Goal: Communication & Community: Answer question/provide support

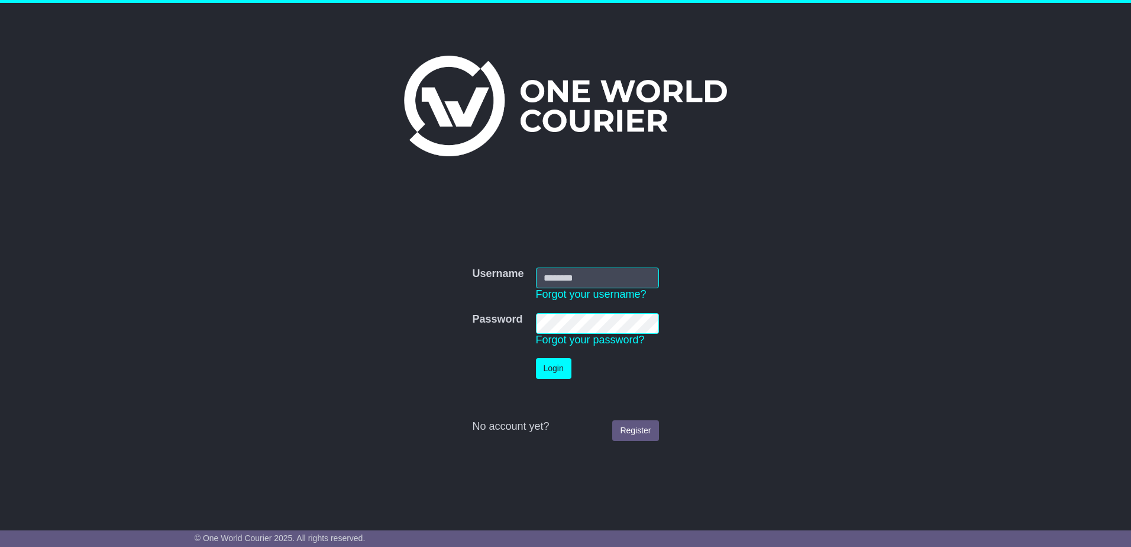
type input "**********"
click at [558, 364] on button "Login" at bounding box center [553, 368] width 35 height 21
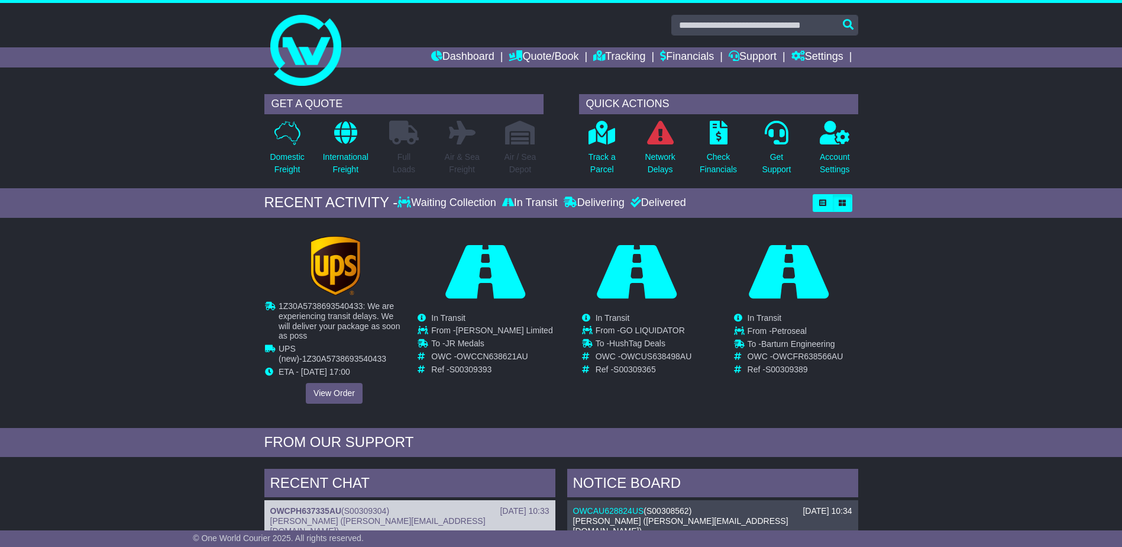
click at [332, 275] on img at bounding box center [335, 265] width 50 height 59
click at [340, 393] on link "View Order" at bounding box center [334, 393] width 57 height 21
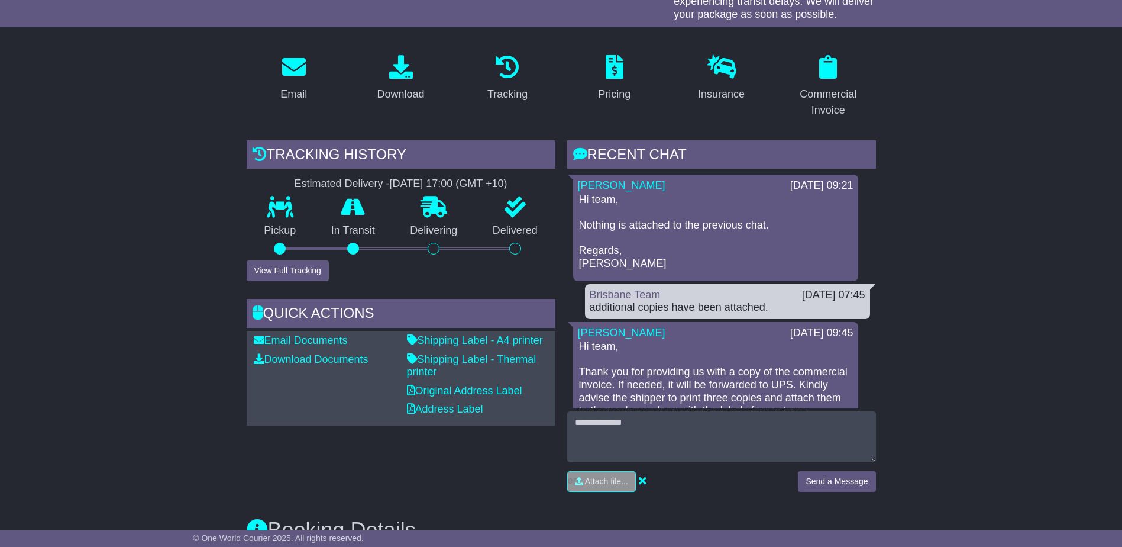
scroll to position [177, 0]
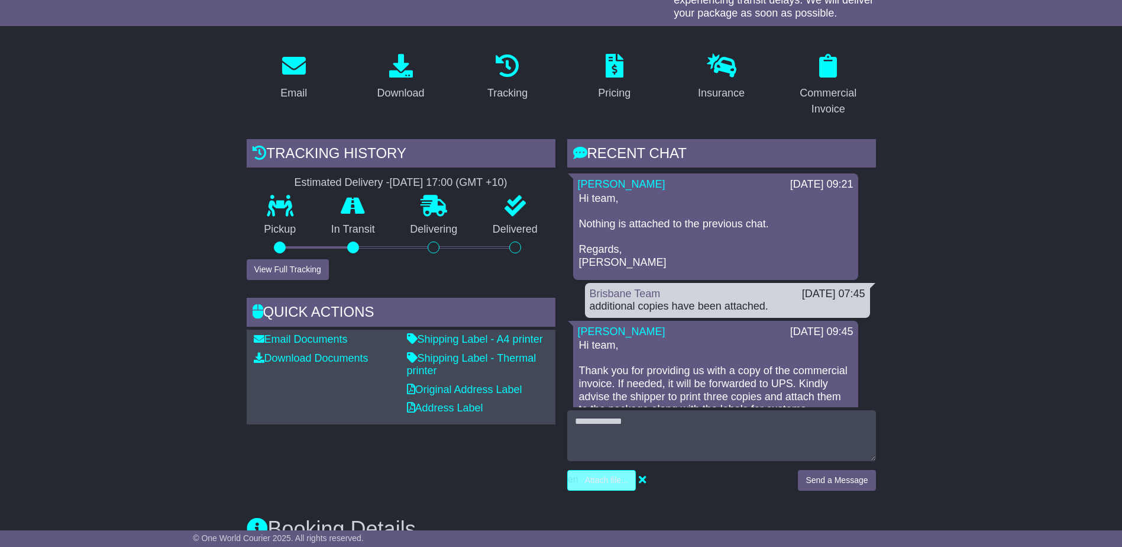
click at [594, 479] on input "file" at bounding box center [545, 480] width 179 height 20
drag, startPoint x: 628, startPoint y: 454, endPoint x: 610, endPoint y: 481, distance: 32.2
click at [610, 481] on input "file" at bounding box center [545, 480] width 179 height 20
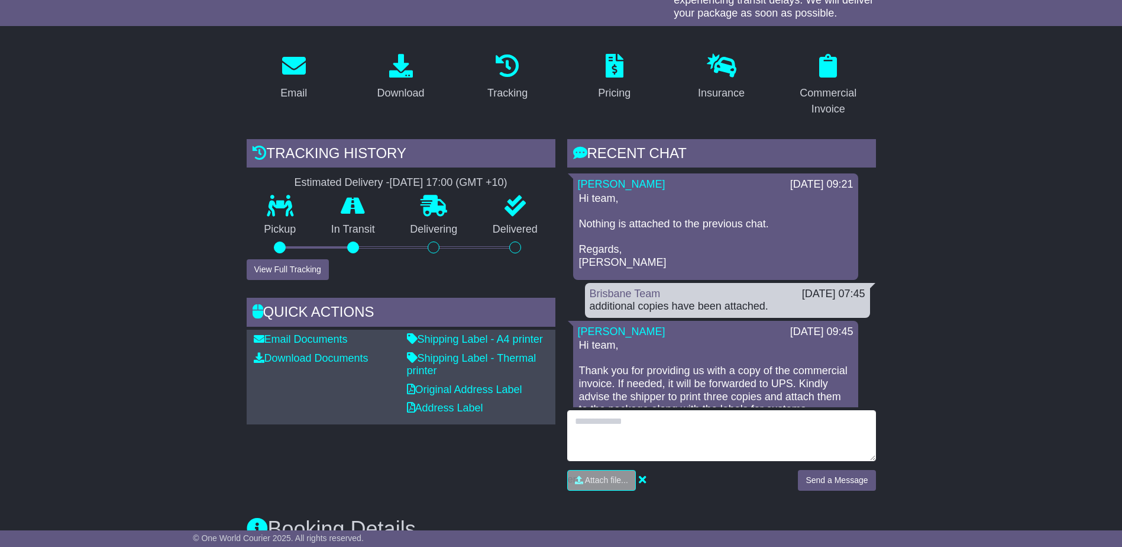
click at [625, 432] on textarea at bounding box center [721, 435] width 309 height 51
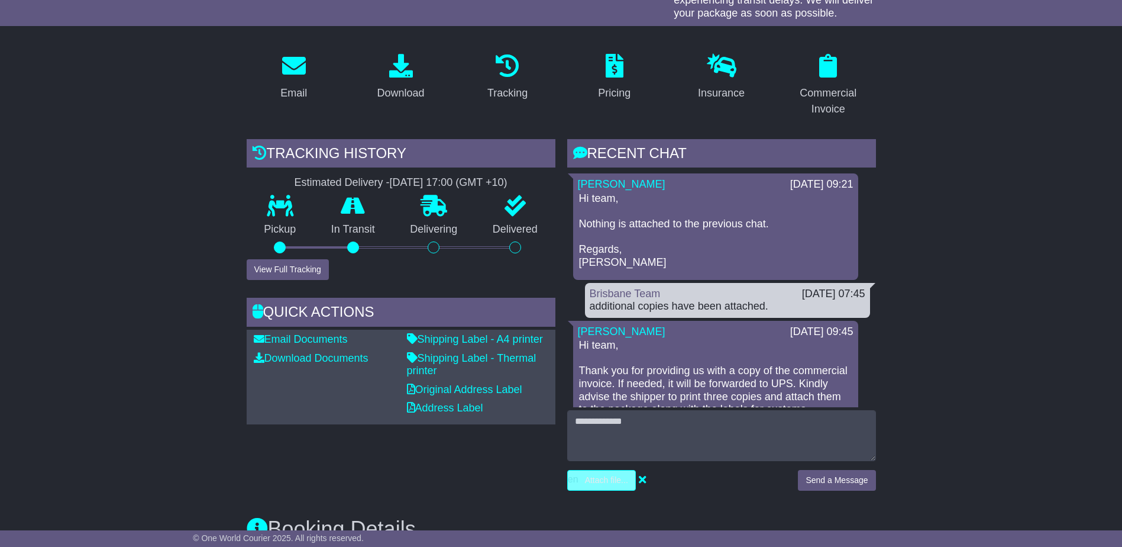
click at [611, 478] on input "file" at bounding box center [545, 480] width 179 height 20
type input "**********"
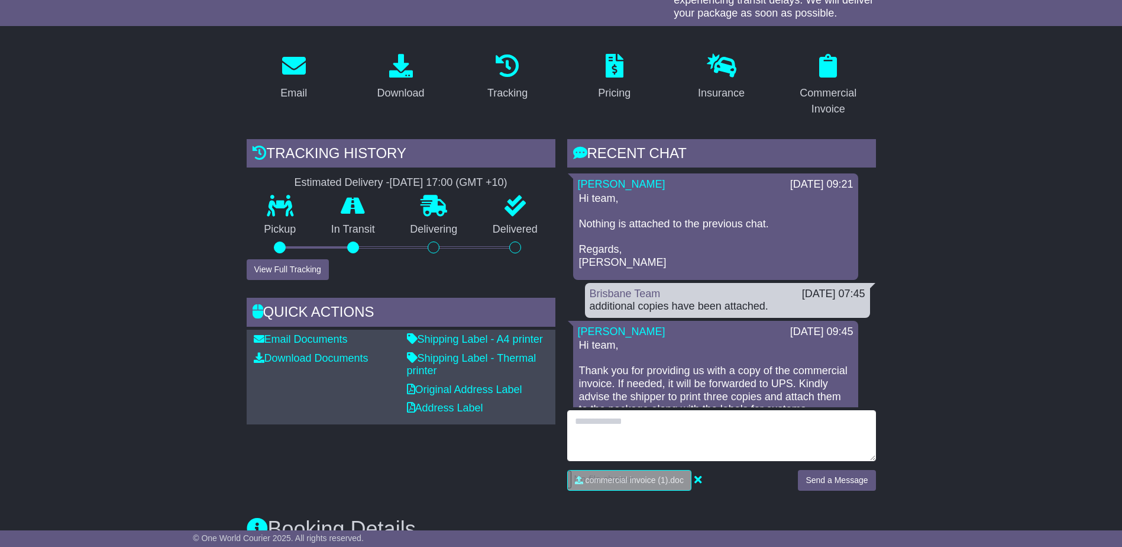
click at [590, 415] on textarea at bounding box center [721, 435] width 309 height 51
type textarea "**********"
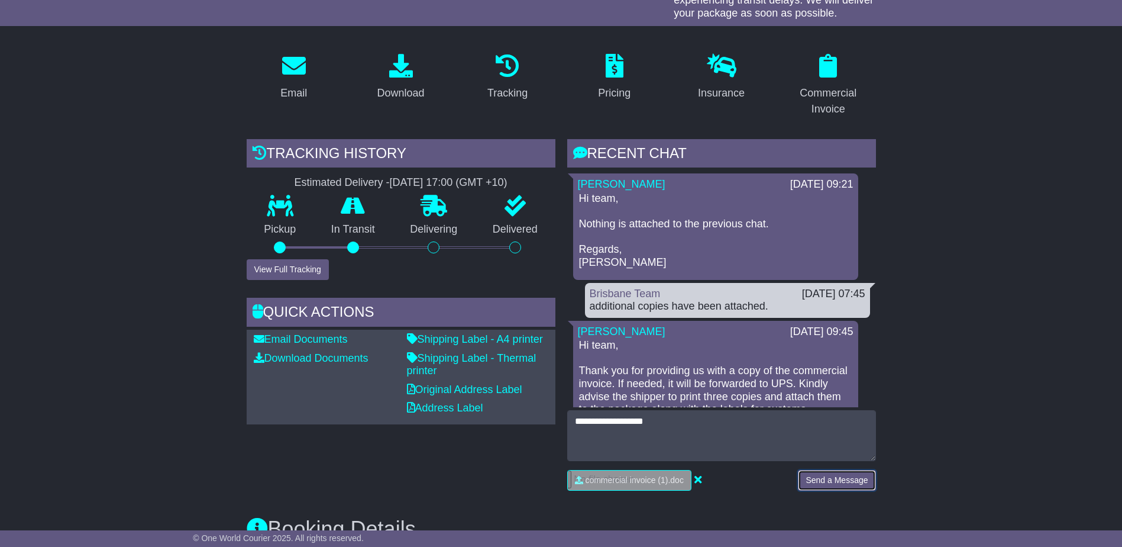
click at [833, 476] on button "Send a Message" at bounding box center [836, 480] width 77 height 21
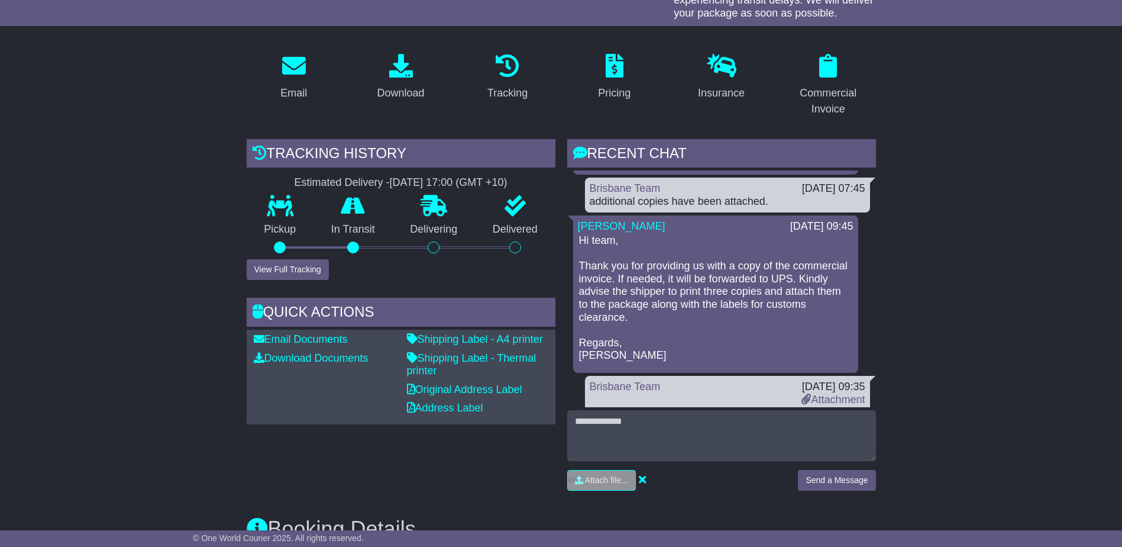
scroll to position [174, 0]
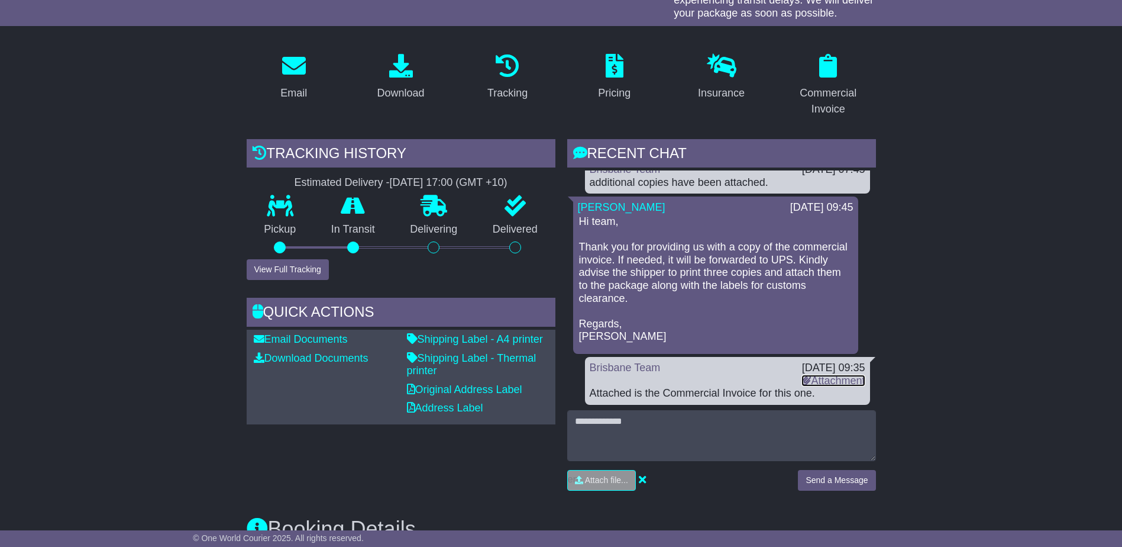
click at [822, 379] on link "Attachment" at bounding box center [832, 380] width 63 height 12
